Goal: Transaction & Acquisition: Obtain resource

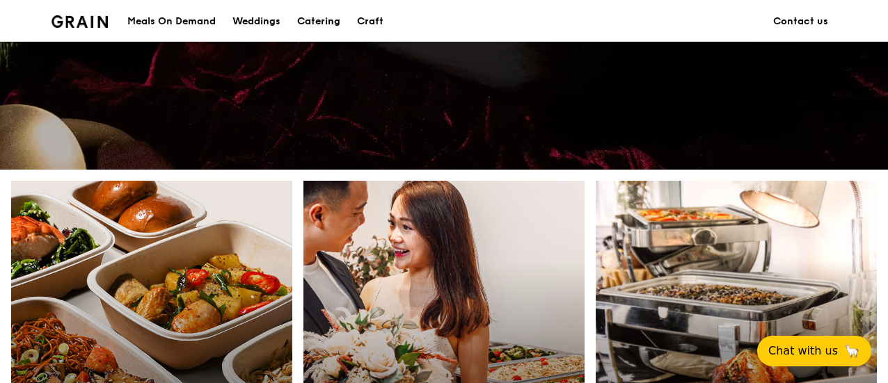
click at [306, 21] on div "Catering" at bounding box center [318, 22] width 43 height 42
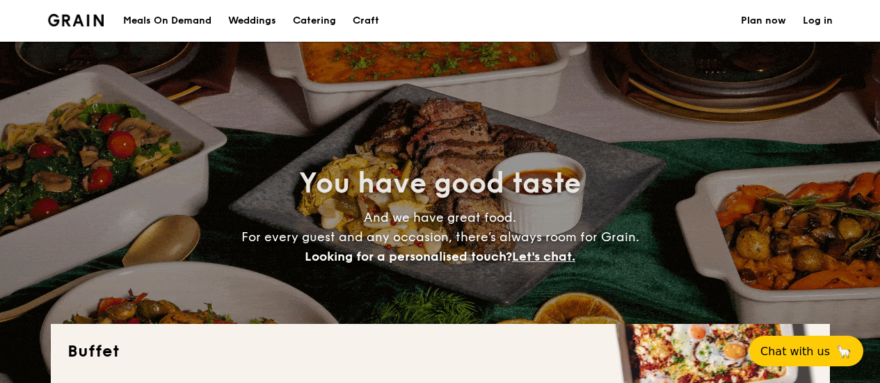
select select
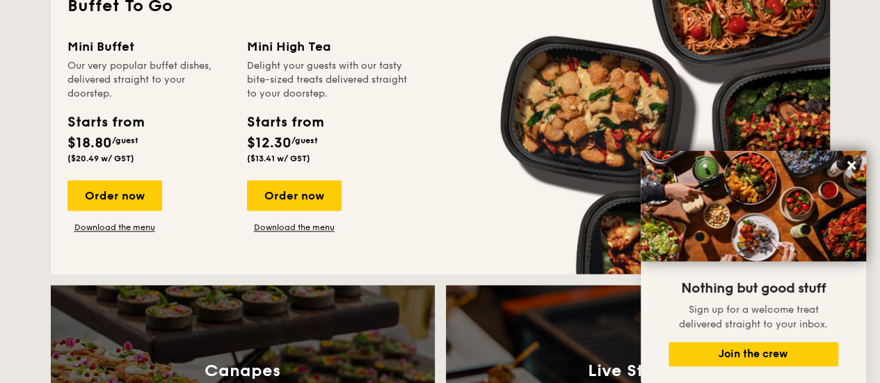
scroll to position [958, 0]
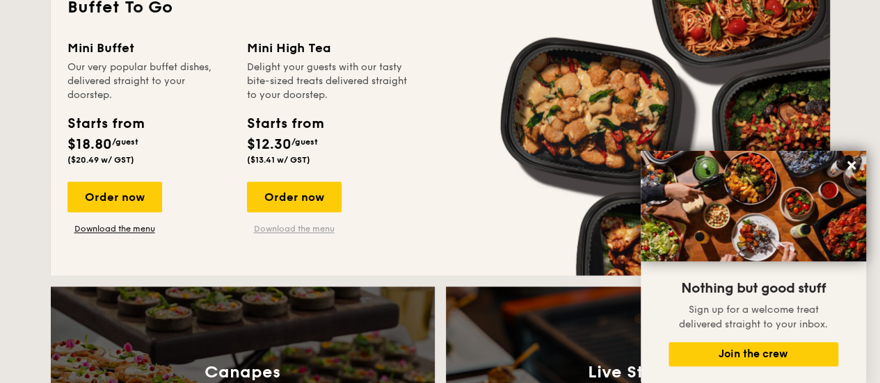
click at [308, 234] on link "Download the menu" at bounding box center [294, 228] width 95 height 11
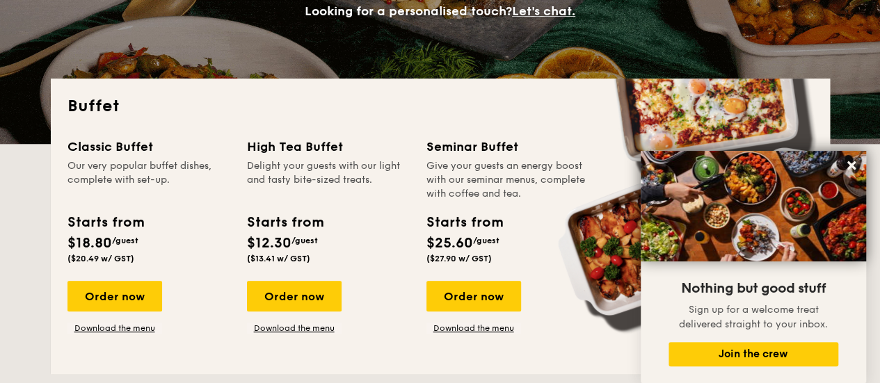
scroll to position [245, 0]
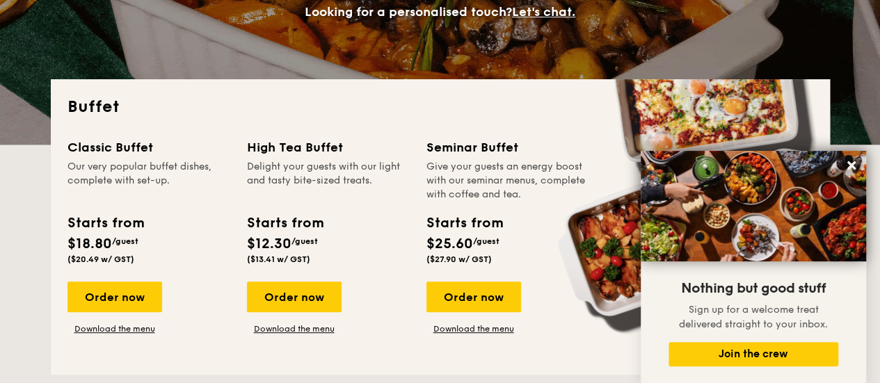
click at [98, 254] on div "Starts from $18.80 /guest ($20.49 w/ GST)" at bounding box center [105, 238] width 76 height 51
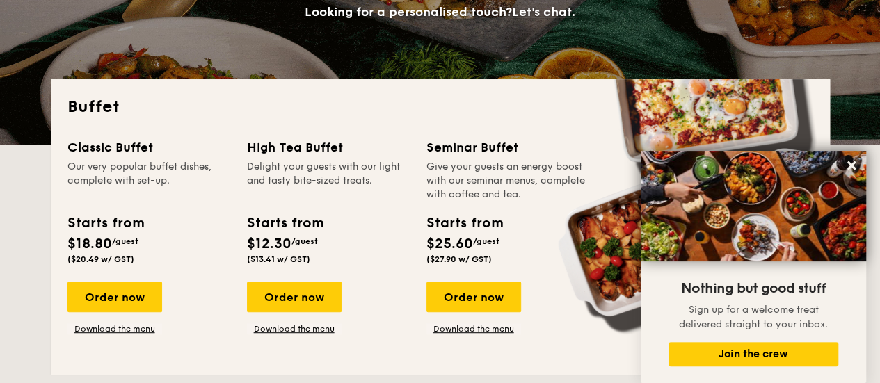
click at [98, 254] on div "Starts from $18.80 /guest ($20.49 w/ GST)" at bounding box center [105, 238] width 76 height 51
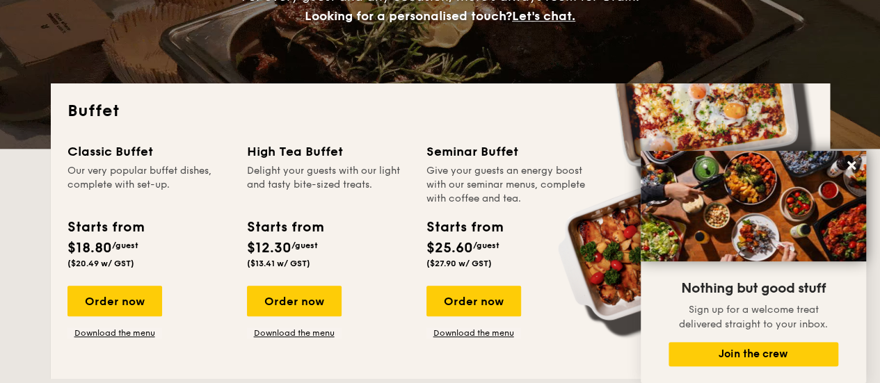
click at [139, 236] on div "Starts from" at bounding box center [105, 227] width 76 height 21
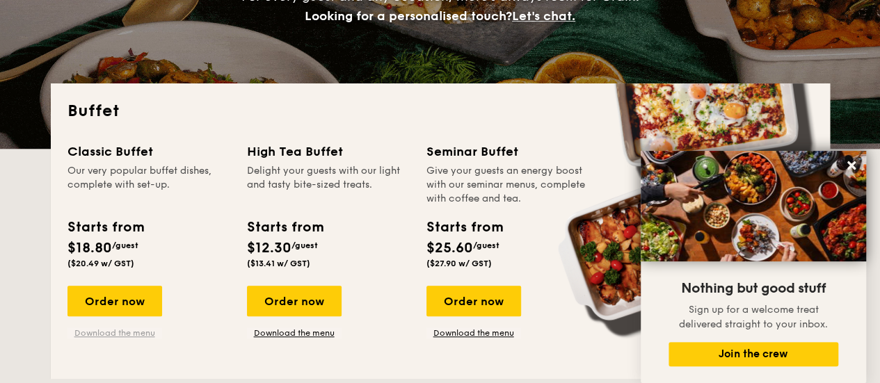
click at [111, 332] on link "Download the menu" at bounding box center [114, 333] width 95 height 11
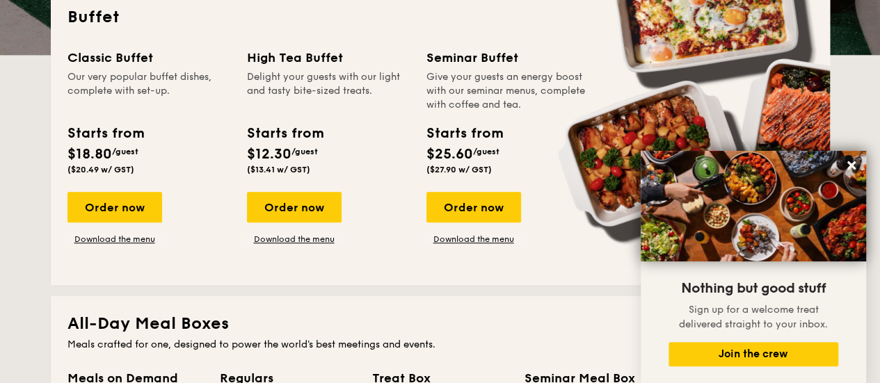
scroll to position [340, 0]
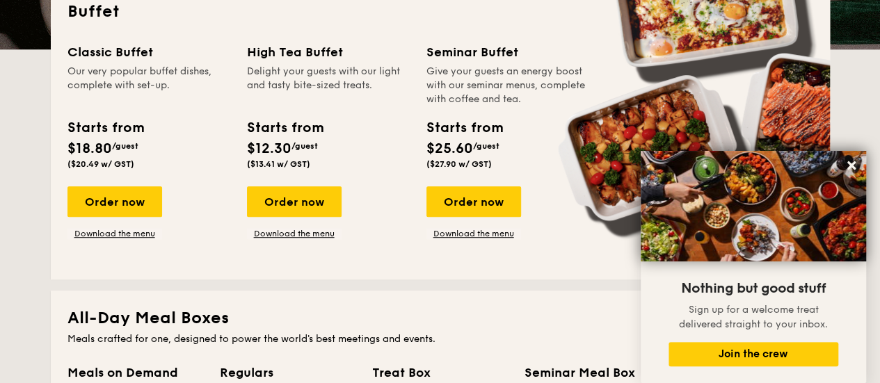
click at [597, 310] on h2 "All-Day Meal Boxes" at bounding box center [440, 318] width 746 height 22
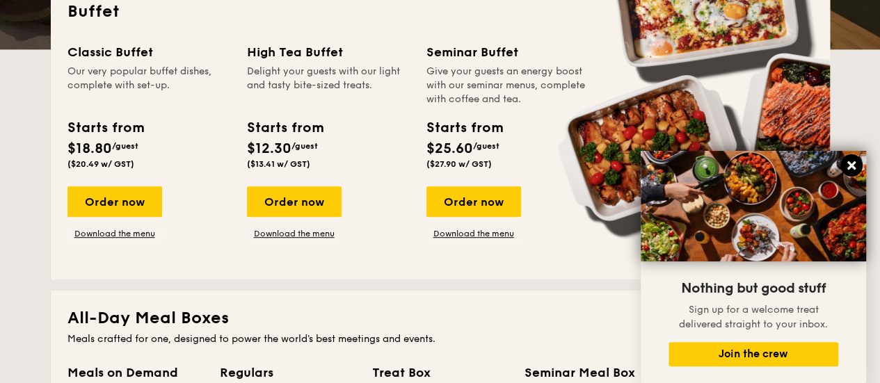
click at [849, 168] on icon at bounding box center [851, 165] width 8 height 8
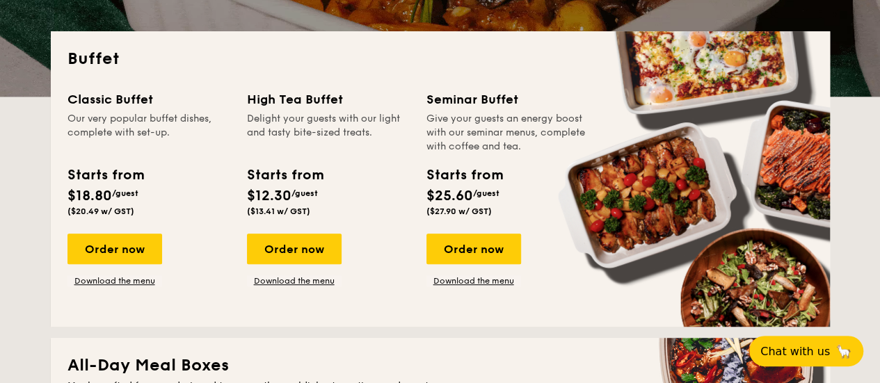
scroll to position [292, 0]
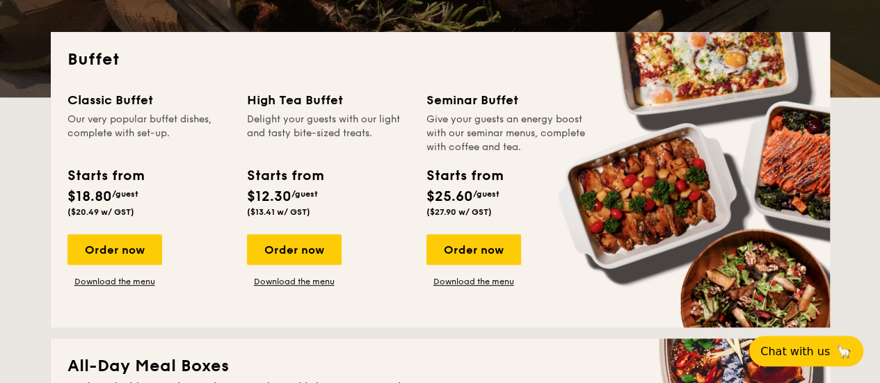
drag, startPoint x: 141, startPoint y: 286, endPoint x: 95, endPoint y: 321, distance: 57.0
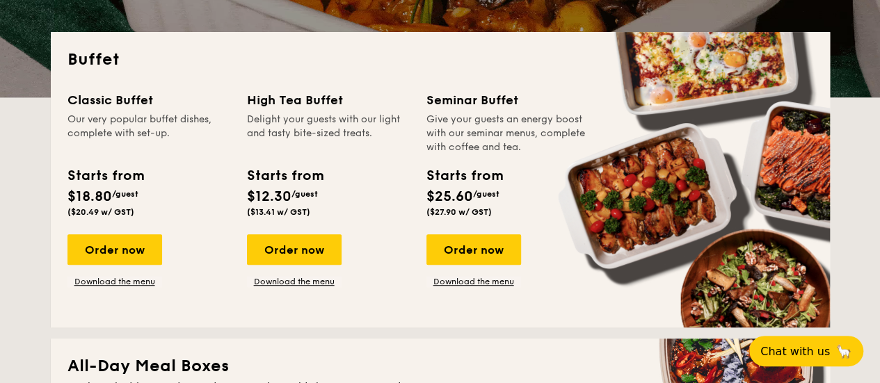
click at [95, 321] on div "Buffet Classic Buffet Our very popular buffet dishes, complete with set-up. Sta…" at bounding box center [440, 180] width 779 height 296
